Goal: Use online tool/utility: Utilize a website feature to perform a specific function

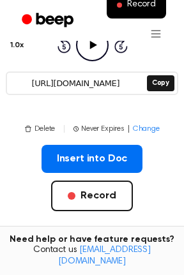
scroll to position [163, 0]
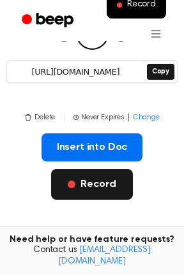
click at [101, 187] on button "Record" at bounding box center [91, 184] width 81 height 31
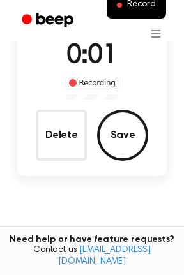
scroll to position [51, 0]
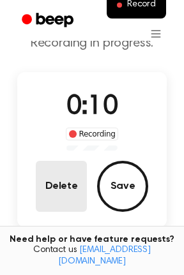
click at [56, 173] on button "Delete" at bounding box center [61, 186] width 51 height 51
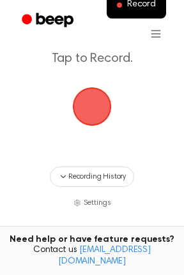
click at [82, 97] on span "button" at bounding box center [92, 107] width 36 height 36
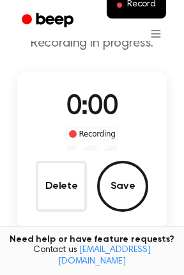
scroll to position [70, 0]
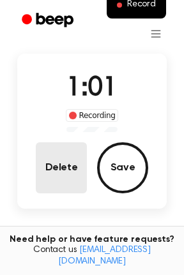
click at [54, 164] on button "Delete" at bounding box center [61, 167] width 51 height 51
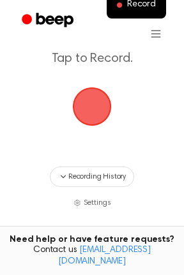
click at [91, 117] on span "button" at bounding box center [92, 106] width 39 height 39
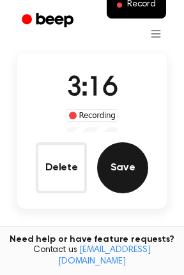
click at [121, 162] on button "Save" at bounding box center [122, 167] width 51 height 51
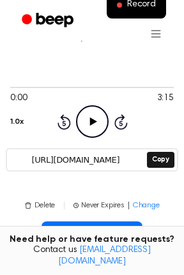
scroll to position [102, 0]
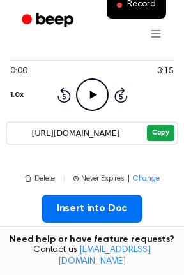
click at [155, 140] on button "Copy" at bounding box center [160, 133] width 27 height 16
click at [71, 163] on main "Your Recording is Ready Copy the link and paste it anywhere 0:00 3:15 1.0x Rewi…" at bounding box center [92, 206] width 184 height 617
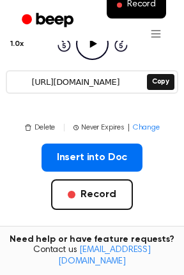
scroll to position [204, 0]
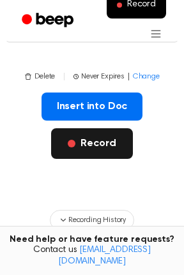
click at [84, 143] on button "Record" at bounding box center [91, 143] width 81 height 31
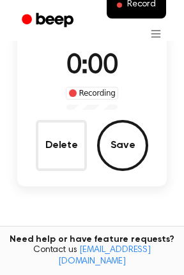
scroll to position [37, 0]
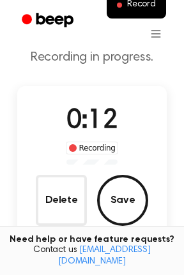
click at [28, 206] on div "0:12 Recording Delete Save" at bounding box center [92, 163] width 150 height 124
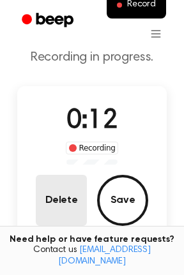
click at [41, 198] on button "Delete" at bounding box center [61, 200] width 51 height 51
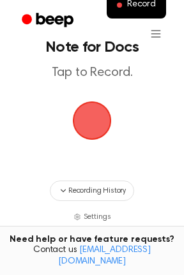
click at [94, 117] on span "button" at bounding box center [92, 120] width 39 height 39
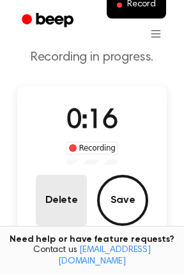
click at [77, 207] on button "Delete" at bounding box center [61, 200] width 51 height 51
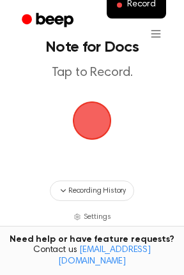
click at [89, 131] on span "button" at bounding box center [92, 121] width 36 height 36
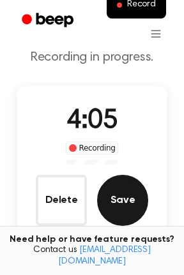
click at [115, 201] on button "Save" at bounding box center [122, 200] width 51 height 51
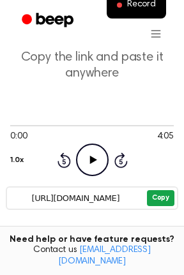
click at [162, 196] on button "Copy" at bounding box center [160, 198] width 27 height 16
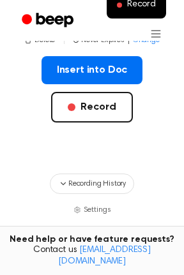
scroll to position [241, 0]
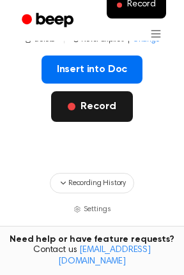
click at [79, 105] on button "Record" at bounding box center [91, 106] width 81 height 31
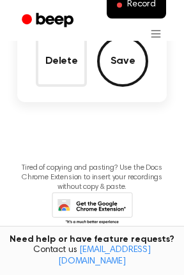
scroll to position [23, 0]
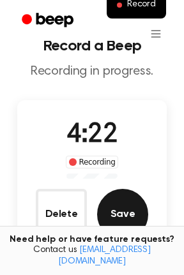
click at [126, 216] on button "Save" at bounding box center [122, 214] width 51 height 51
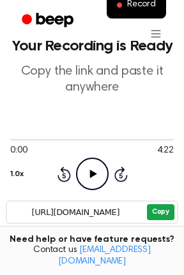
click at [156, 207] on button "Copy" at bounding box center [160, 212] width 27 height 16
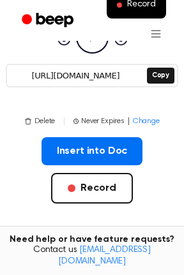
scroll to position [176, 0]
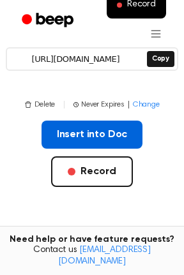
click at [70, 124] on button "Insert into Doc" at bounding box center [91, 135] width 101 height 28
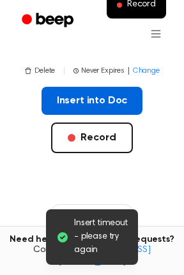
scroll to position [210, 0]
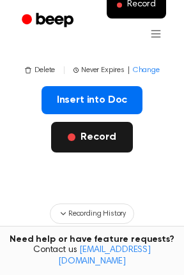
click at [119, 140] on button "Record" at bounding box center [91, 137] width 81 height 31
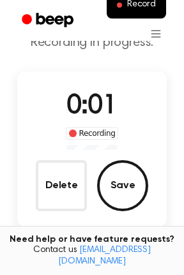
scroll to position [43, 0]
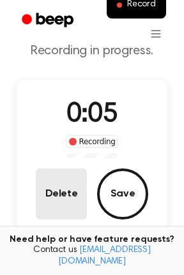
click at [75, 182] on button "Delete" at bounding box center [61, 193] width 51 height 51
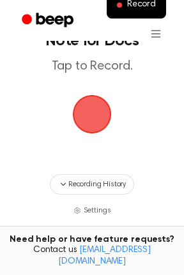
click at [99, 119] on span "button" at bounding box center [92, 114] width 39 height 39
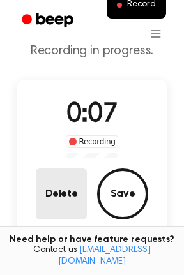
click at [77, 191] on button "Delete" at bounding box center [61, 193] width 51 height 51
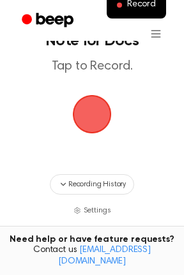
click at [92, 96] on span "button" at bounding box center [92, 114] width 36 height 36
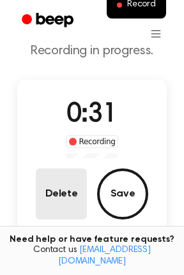
click at [64, 175] on button "Delete" at bounding box center [61, 193] width 51 height 51
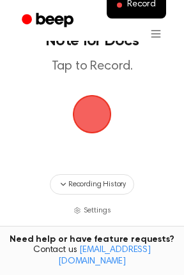
click at [85, 116] on span "button" at bounding box center [91, 113] width 43 height 43
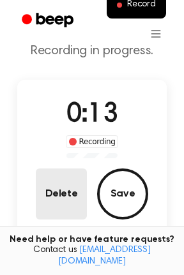
click at [59, 191] on button "Delete" at bounding box center [61, 193] width 51 height 51
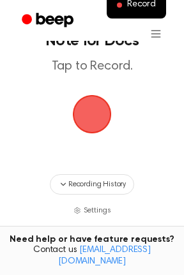
click at [89, 104] on span "button" at bounding box center [92, 114] width 39 height 39
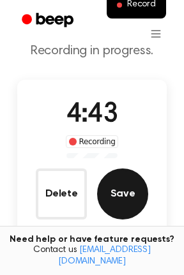
click at [126, 183] on button "Save" at bounding box center [122, 193] width 51 height 51
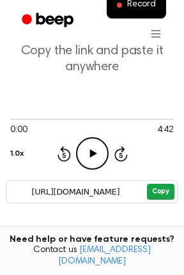
click at [159, 194] on button "Copy" at bounding box center [160, 192] width 27 height 16
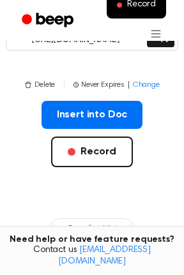
scroll to position [196, 0]
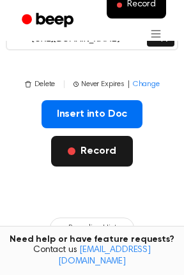
click at [98, 149] on button "Record" at bounding box center [91, 151] width 81 height 31
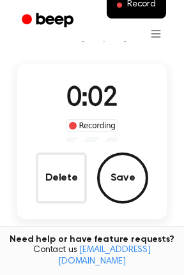
scroll to position [43, 0]
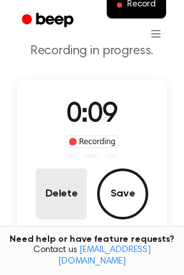
click at [78, 191] on button "Delete" at bounding box center [61, 193] width 51 height 51
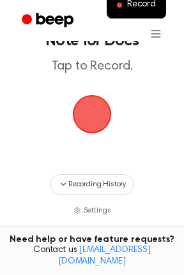
click at [98, 120] on span "button" at bounding box center [92, 114] width 36 height 36
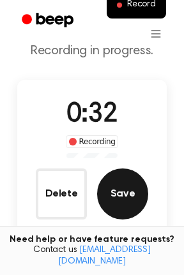
click at [116, 194] on button "Save" at bounding box center [122, 193] width 51 height 51
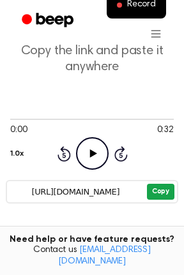
click at [156, 188] on button "Copy" at bounding box center [160, 192] width 27 height 16
click at [163, 196] on button "Copy" at bounding box center [160, 192] width 27 height 16
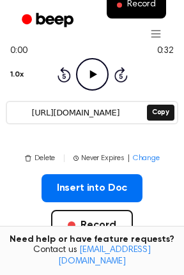
scroll to position [145, 0]
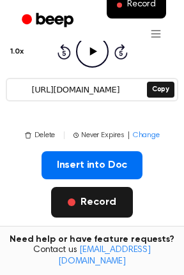
click at [98, 210] on button "Record" at bounding box center [91, 202] width 81 height 31
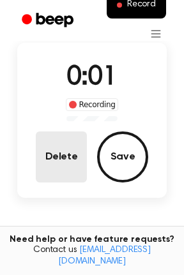
click at [56, 165] on button "Delete" at bounding box center [61, 156] width 51 height 51
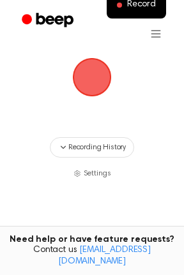
scroll to position [62, 0]
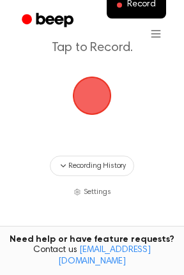
click at [102, 106] on span "button" at bounding box center [92, 96] width 36 height 36
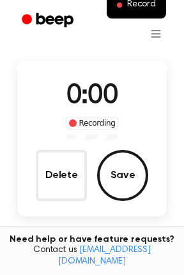
scroll to position [80, 0]
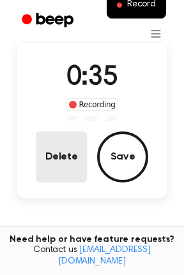
click at [73, 158] on button "Delete" at bounding box center [61, 156] width 51 height 51
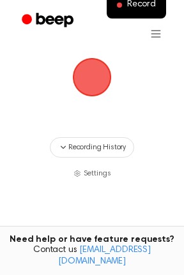
scroll to position [62, 0]
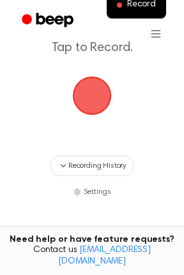
click at [87, 88] on span "button" at bounding box center [92, 96] width 36 height 36
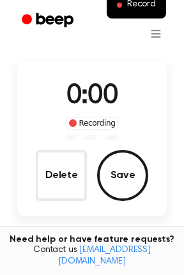
scroll to position [80, 0]
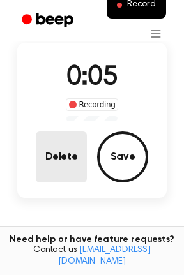
click at [73, 149] on button "Delete" at bounding box center [61, 156] width 51 height 51
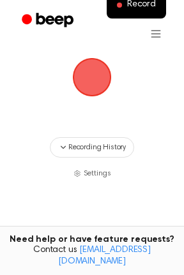
scroll to position [62, 0]
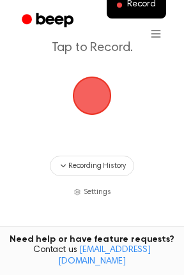
click at [83, 106] on span "button" at bounding box center [92, 96] width 39 height 39
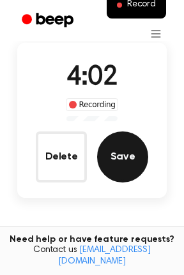
click at [119, 151] on button "Save" at bounding box center [122, 156] width 51 height 51
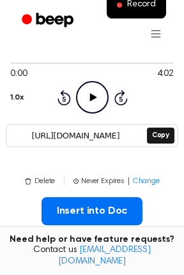
scroll to position [102, 0]
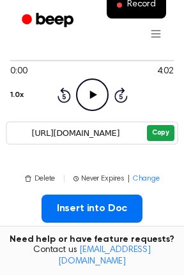
click at [156, 132] on button "Copy" at bounding box center [160, 133] width 27 height 16
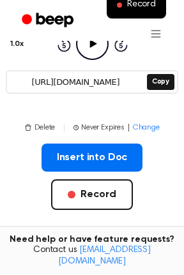
scroll to position [204, 0]
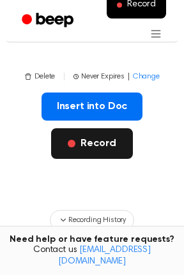
click at [108, 148] on button "Record" at bounding box center [91, 143] width 81 height 31
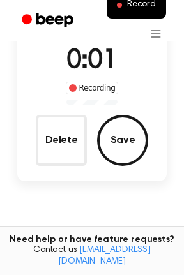
scroll to position [37, 0]
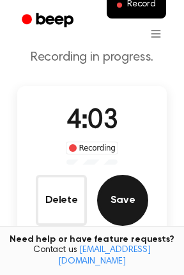
click at [128, 197] on button "Save" at bounding box center [122, 200] width 51 height 51
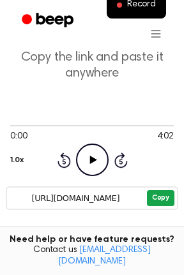
click at [152, 203] on button "Copy" at bounding box center [160, 198] width 27 height 16
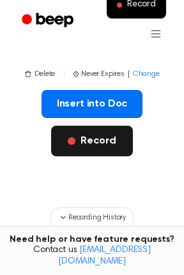
scroll to position [190, 0]
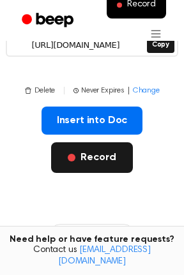
click at [87, 156] on button "Record" at bounding box center [91, 157] width 81 height 31
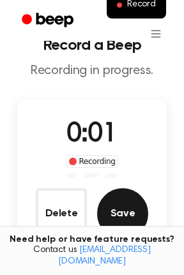
scroll to position [23, 0]
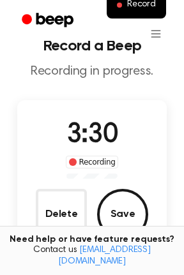
click at [121, 201] on button "Save" at bounding box center [122, 214] width 51 height 51
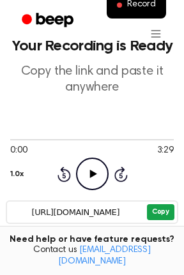
click at [158, 209] on button "Copy" at bounding box center [160, 212] width 27 height 16
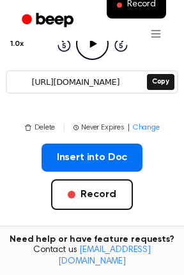
scroll to position [176, 0]
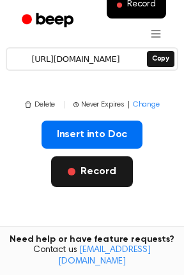
click at [90, 180] on button "Record" at bounding box center [91, 171] width 81 height 31
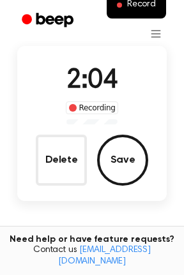
scroll to position [72, 0]
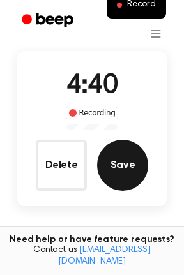
click at [133, 165] on button "Save" at bounding box center [122, 165] width 51 height 51
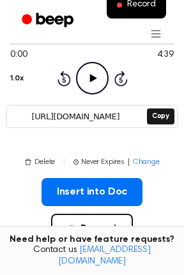
scroll to position [117, 0]
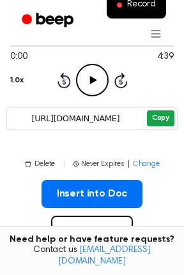
click at [156, 121] on button "Copy" at bounding box center [160, 118] width 27 height 16
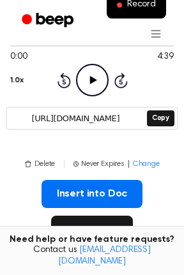
click at [94, 226] on button "Record" at bounding box center [91, 231] width 81 height 31
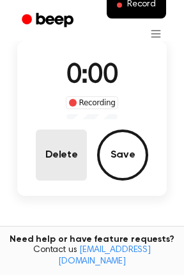
scroll to position [66, 0]
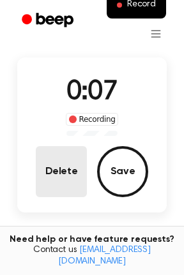
click at [42, 173] on button "Delete" at bounding box center [61, 171] width 51 height 51
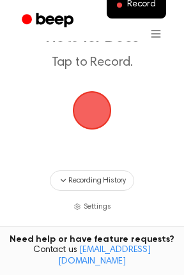
click at [85, 124] on span "button" at bounding box center [92, 110] width 39 height 39
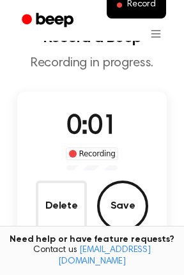
scroll to position [15, 0]
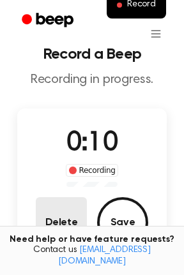
click at [53, 213] on button "Delete" at bounding box center [61, 222] width 51 height 51
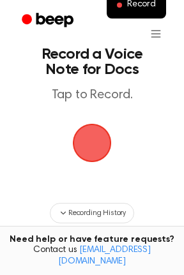
click at [99, 150] on span "button" at bounding box center [92, 143] width 39 height 39
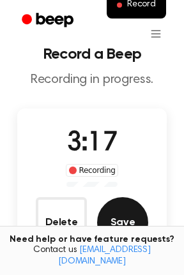
click at [123, 203] on button "Save" at bounding box center [122, 222] width 51 height 51
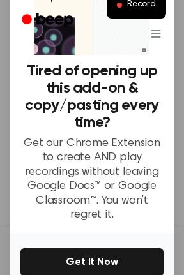
scroll to position [158, 0]
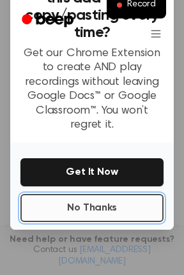
click at [90, 195] on button "No Thanks" at bounding box center [91, 208] width 143 height 28
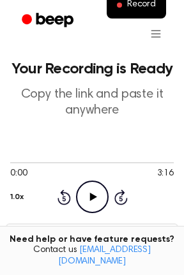
click at [163, 229] on button "Copy" at bounding box center [160, 235] width 27 height 16
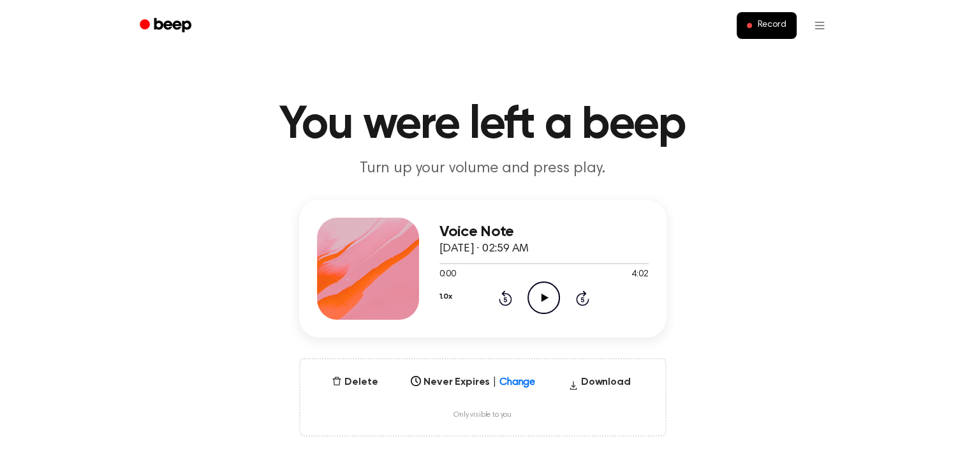
click at [539, 300] on icon "Play Audio" at bounding box center [543, 297] width 33 height 33
click at [550, 266] on div at bounding box center [543, 263] width 209 height 10
click at [594, 263] on div at bounding box center [543, 263] width 209 height 1
